Goal: Information Seeking & Learning: Find specific fact

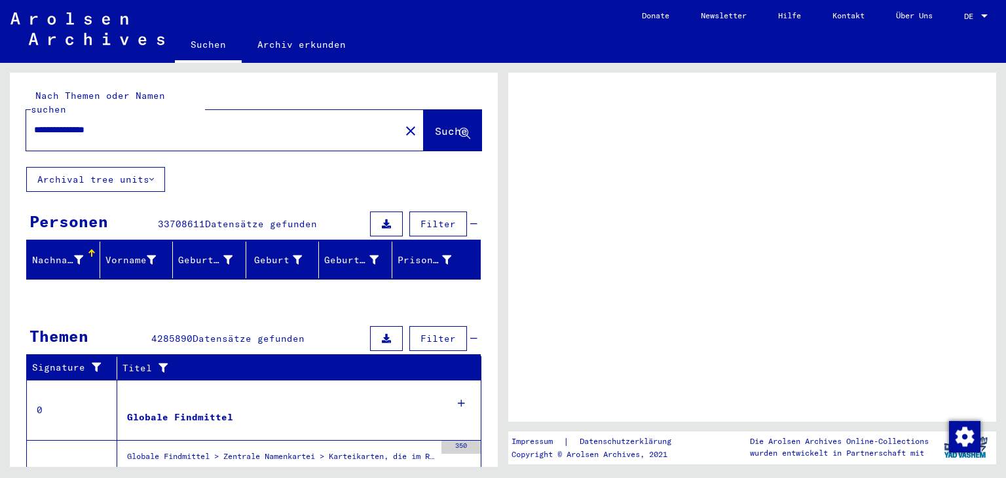
click at [435, 124] on span "Suche" at bounding box center [451, 130] width 33 height 13
click at [297, 124] on div "**********" at bounding box center [209, 129] width 366 height 29
click at [280, 123] on input "**********" at bounding box center [213, 130] width 358 height 14
click at [448, 124] on span "Suche" at bounding box center [451, 130] width 33 height 13
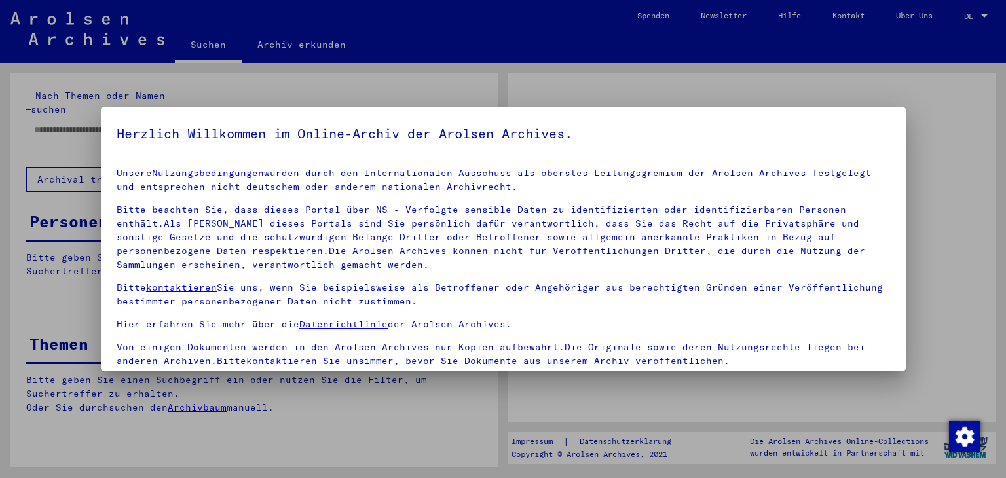
type input "**********"
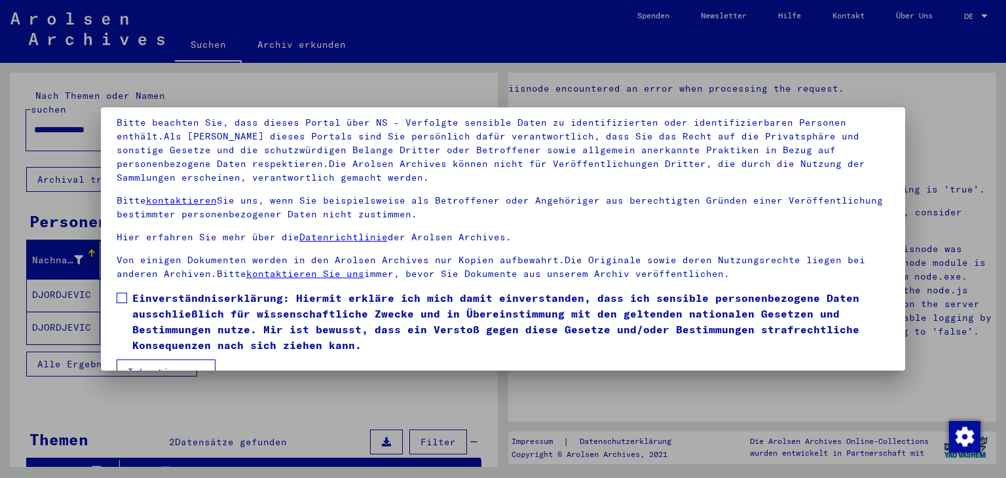
scroll to position [113, 0]
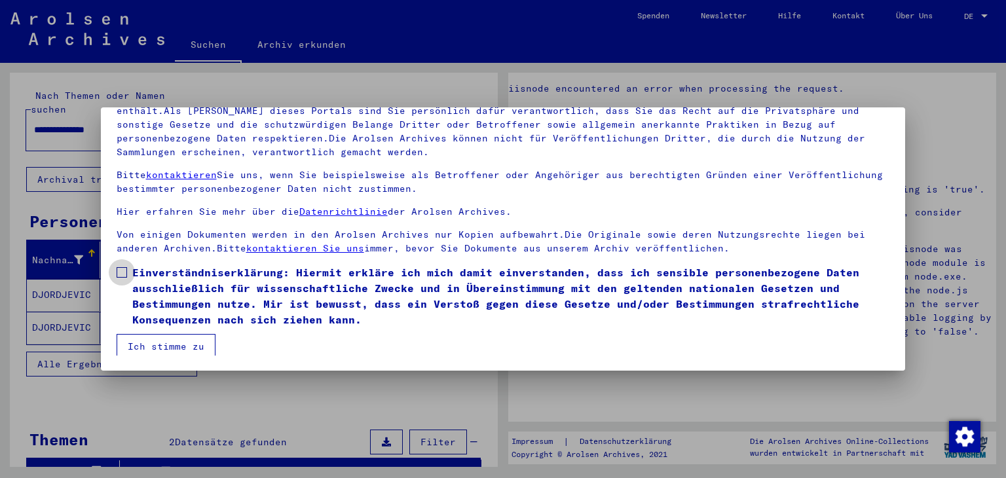
click at [128, 270] on label "Einverständniserklärung: Hiermit erkläre ich mich damit einverstanden, dass ich…" at bounding box center [504, 296] width 774 height 63
click at [145, 343] on button "Ich stimme zu" at bounding box center [166, 346] width 99 height 25
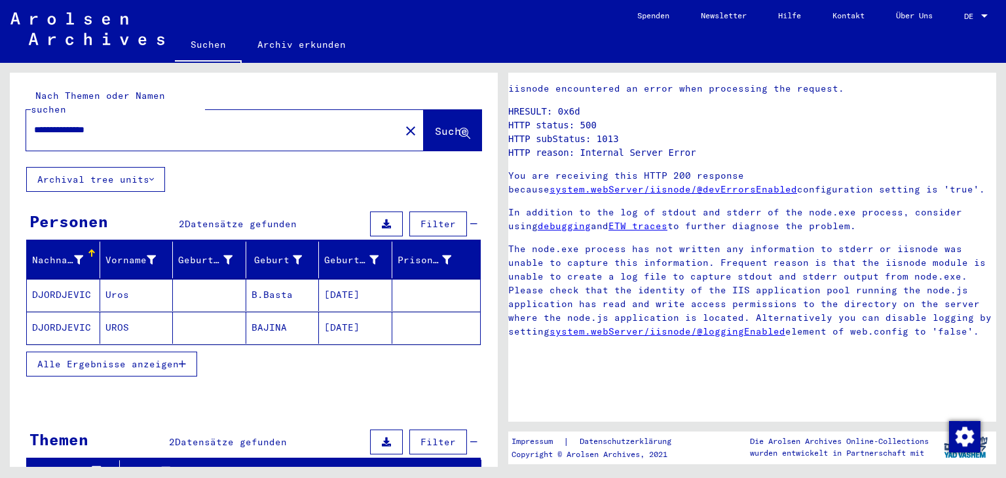
click at [246, 284] on mat-cell "B.Basta" at bounding box center [282, 295] width 73 height 32
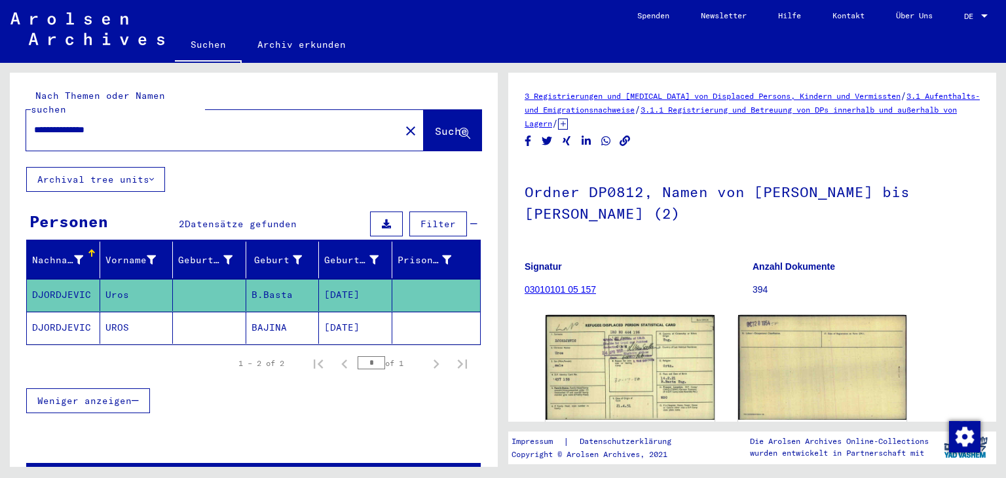
click at [405, 312] on mat-cell at bounding box center [436, 328] width 88 height 32
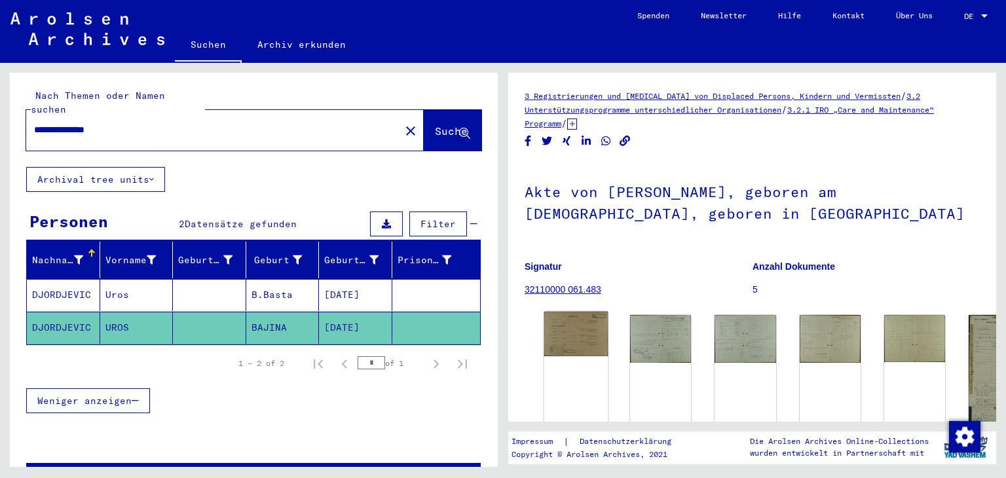
click at [558, 340] on img at bounding box center [576, 334] width 64 height 45
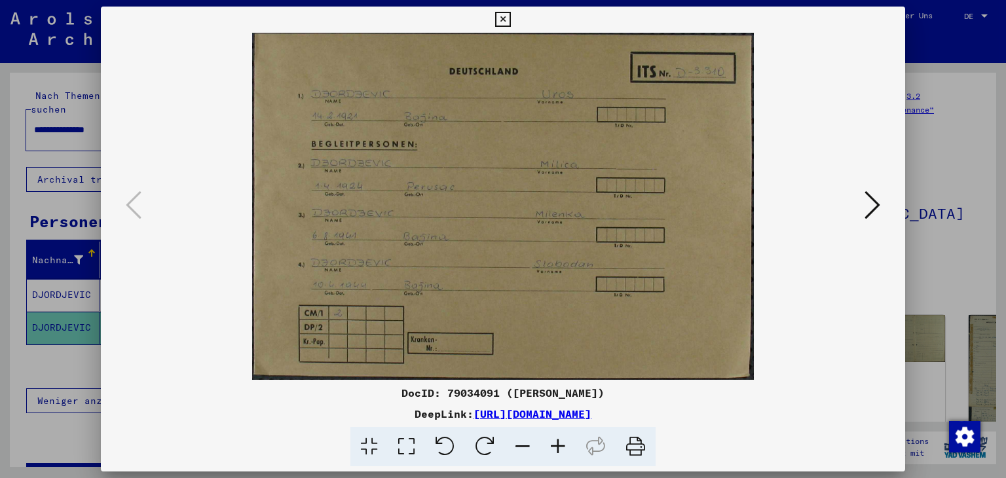
click at [870, 212] on icon at bounding box center [873, 204] width 16 height 31
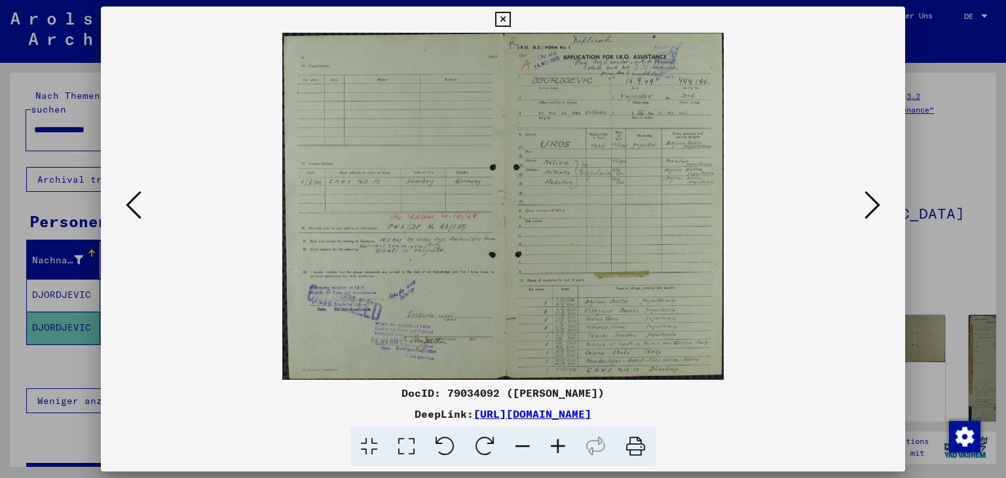
click at [854, 190] on img at bounding box center [503, 206] width 716 height 347
click at [870, 192] on icon at bounding box center [873, 204] width 16 height 31
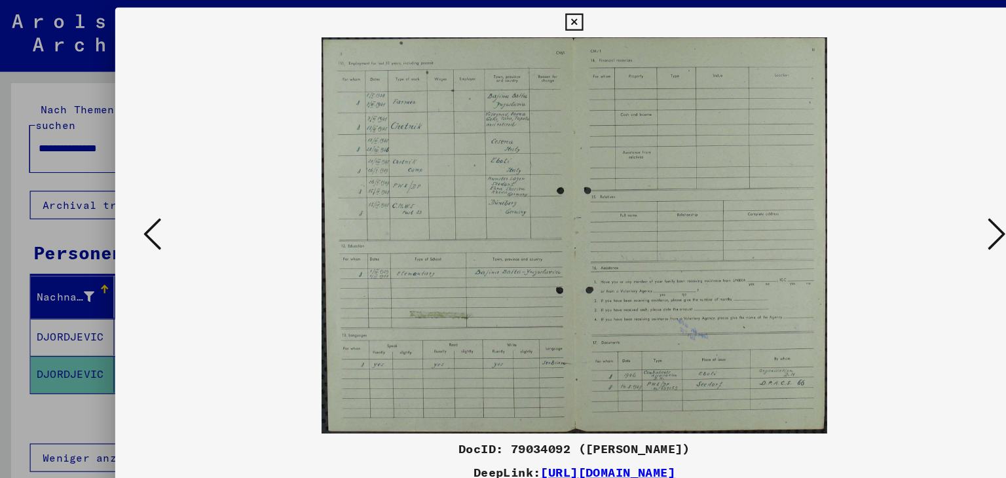
click at [878, 195] on icon at bounding box center [873, 204] width 16 height 31
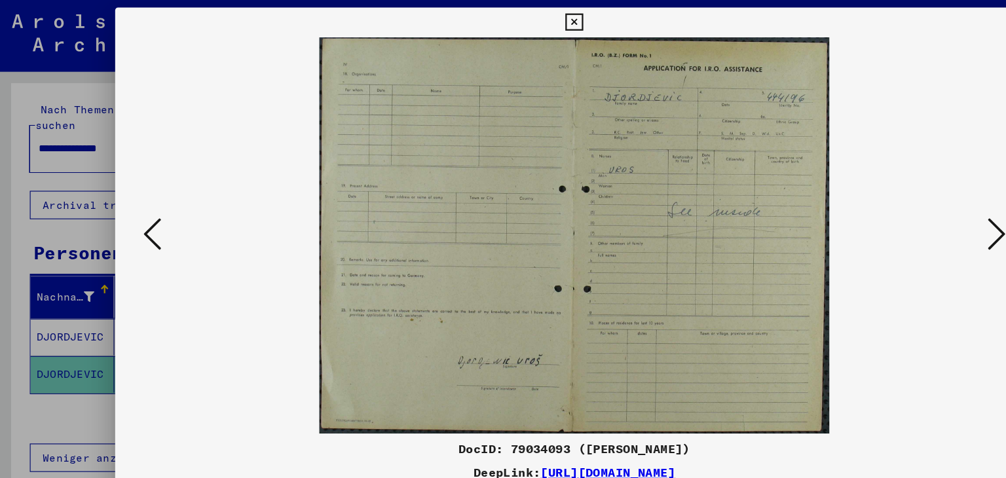
click at [878, 195] on icon at bounding box center [873, 204] width 16 height 31
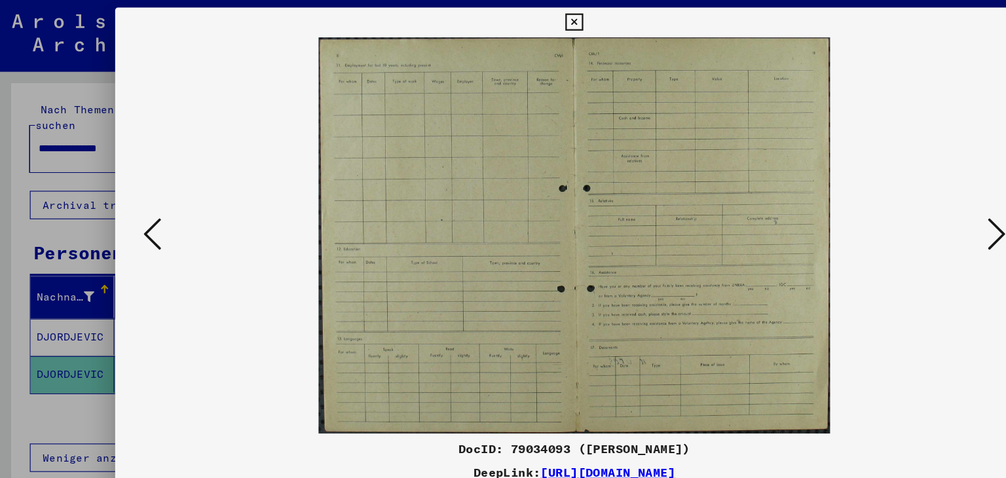
click at [878, 195] on icon at bounding box center [873, 204] width 16 height 31
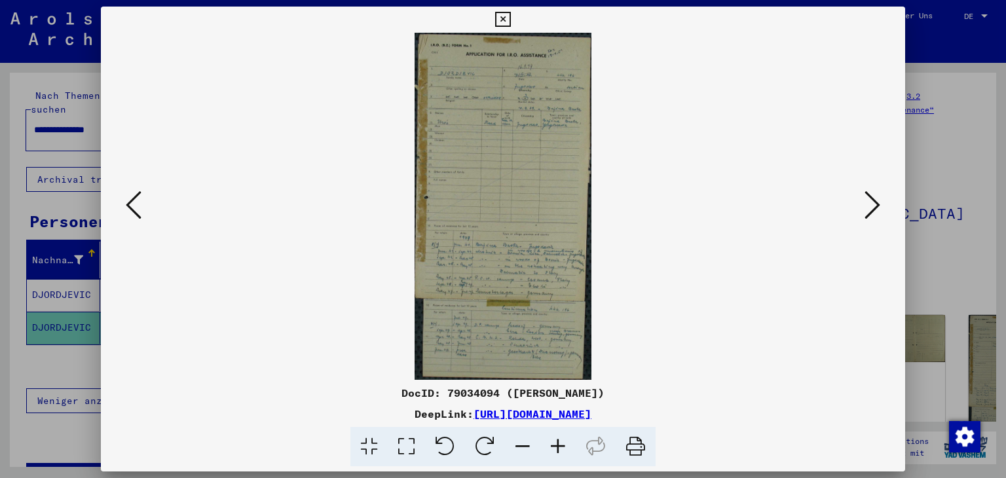
click at [879, 205] on icon at bounding box center [873, 204] width 16 height 31
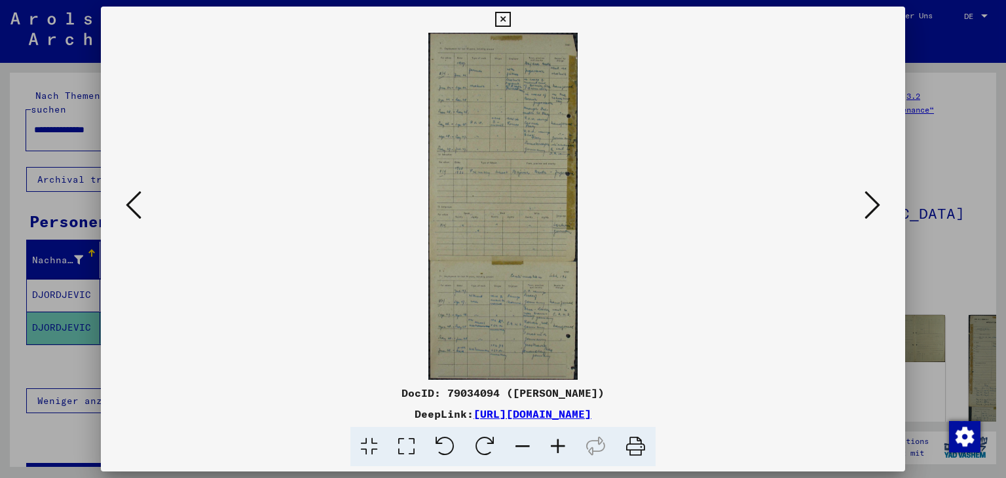
click at [857, 195] on img at bounding box center [503, 206] width 716 height 347
click at [873, 197] on icon at bounding box center [873, 204] width 16 height 31
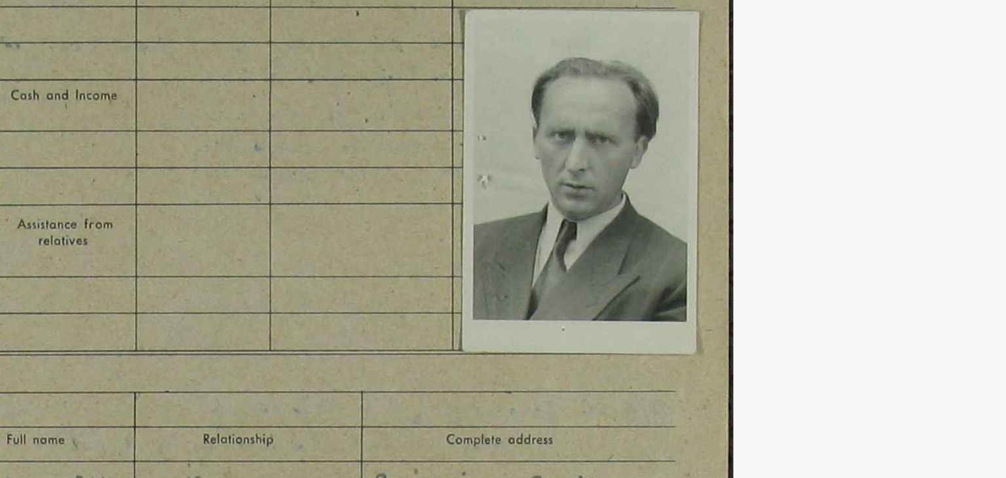
click at [584, 189] on img at bounding box center [503, 206] width 716 height 347
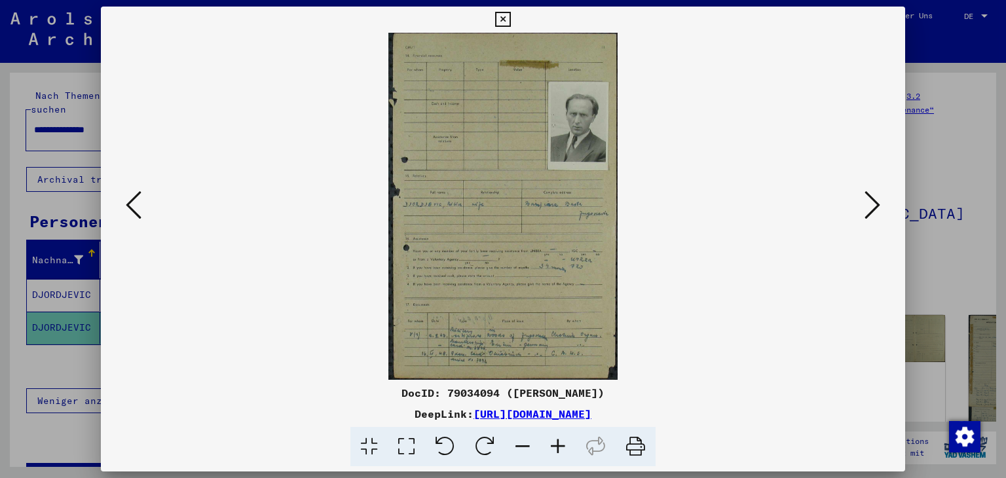
click at [881, 211] on button at bounding box center [873, 205] width 24 height 37
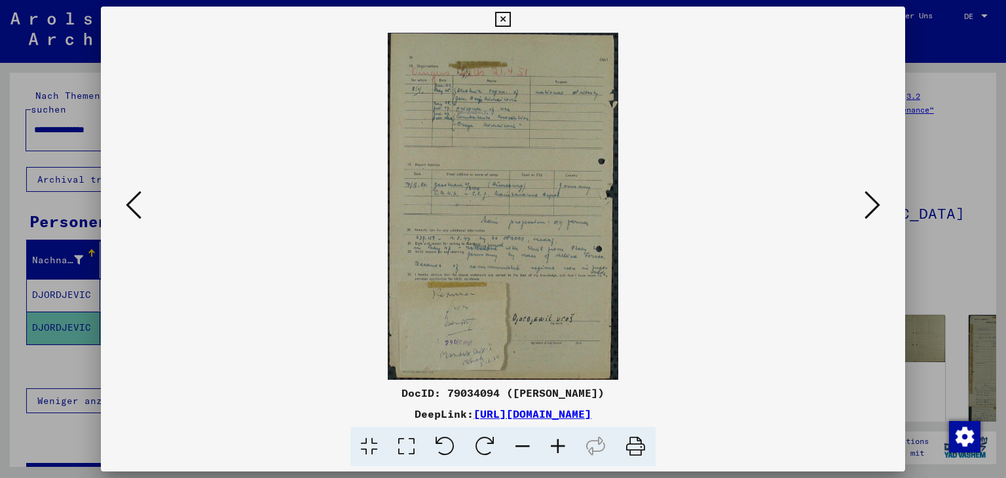
click at [881, 211] on button at bounding box center [873, 205] width 24 height 37
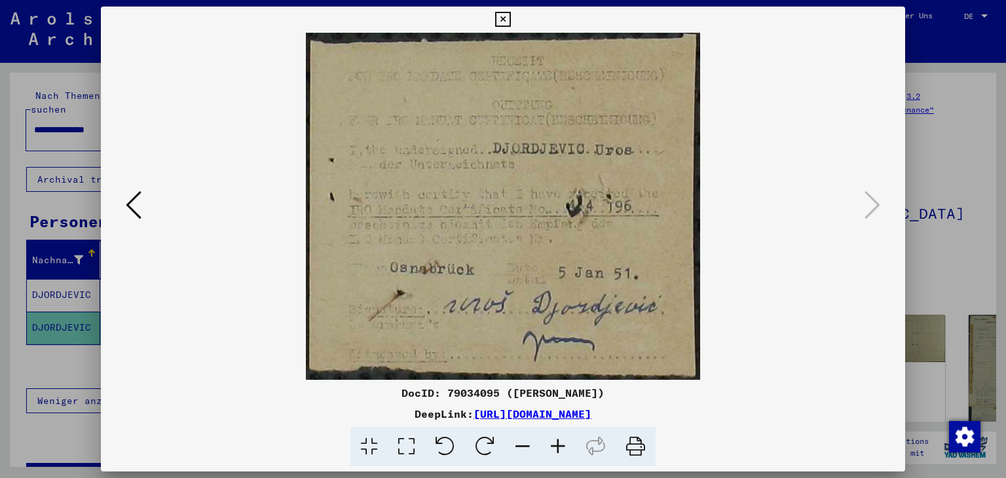
click at [130, 195] on icon at bounding box center [134, 204] width 16 height 31
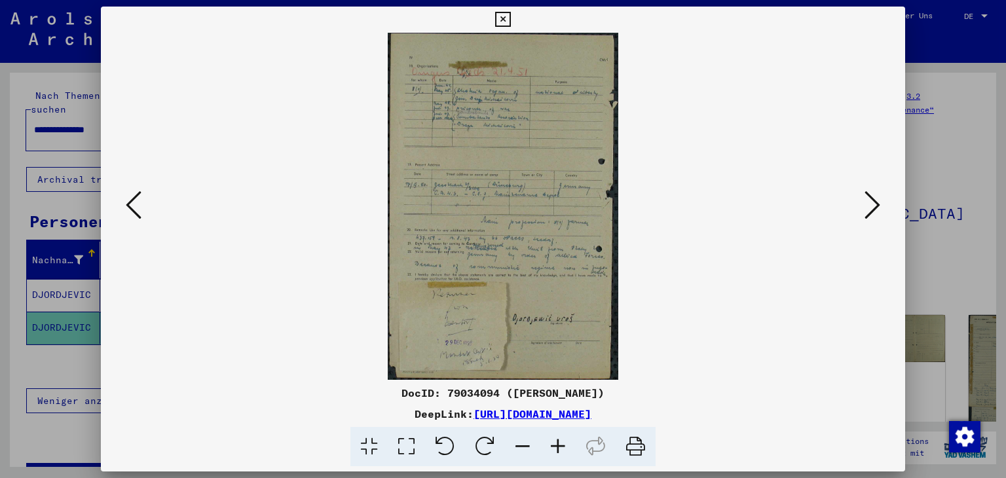
click at [130, 195] on icon at bounding box center [134, 204] width 16 height 31
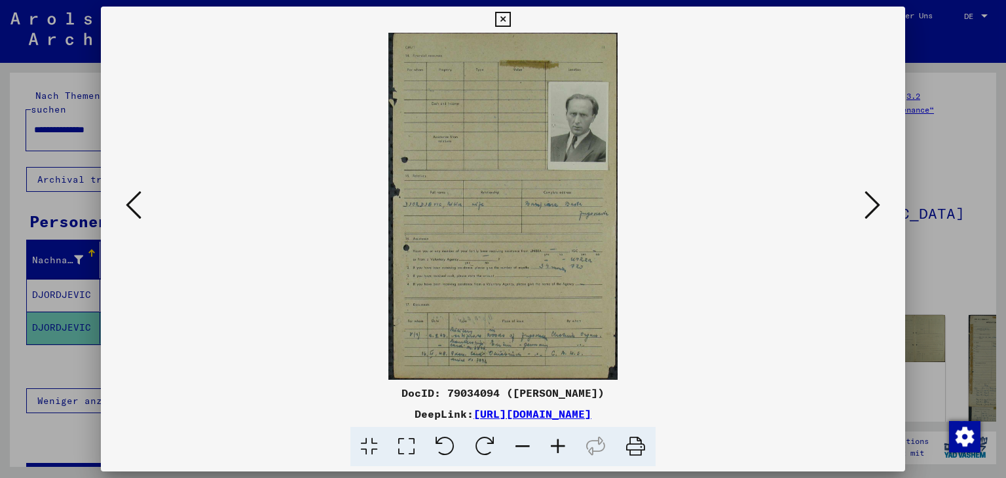
click at [629, 445] on icon at bounding box center [636, 447] width 40 height 40
click at [957, 276] on div at bounding box center [503, 239] width 1006 height 478
